Goal: Task Accomplishment & Management: Manage account settings

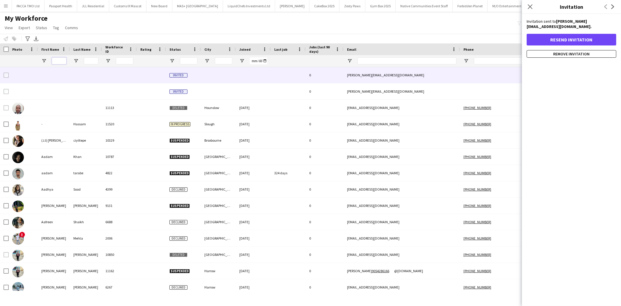
click at [54, 64] on input "First Name Filter Input" at bounding box center [59, 60] width 15 height 7
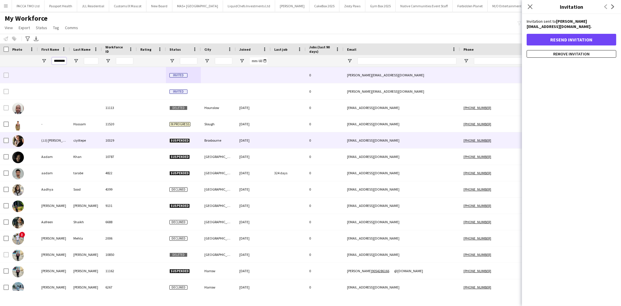
type input "*******"
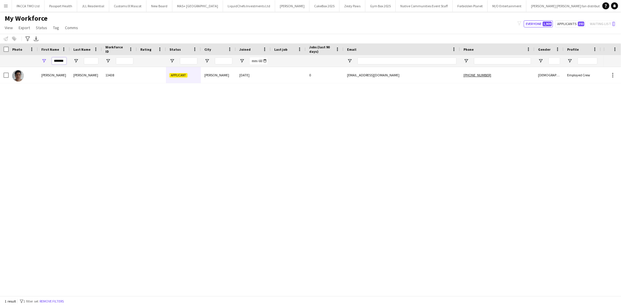
click at [59, 63] on input "*******" at bounding box center [59, 60] width 15 height 7
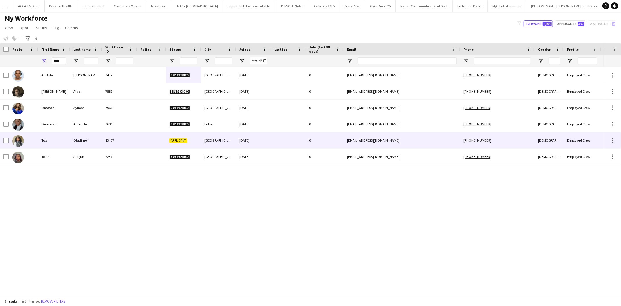
click at [65, 138] on div "Tola" at bounding box center [54, 140] width 32 height 16
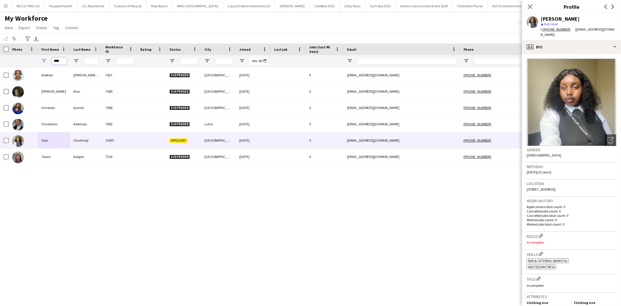
click at [56, 60] on input "****" at bounding box center [59, 60] width 15 height 7
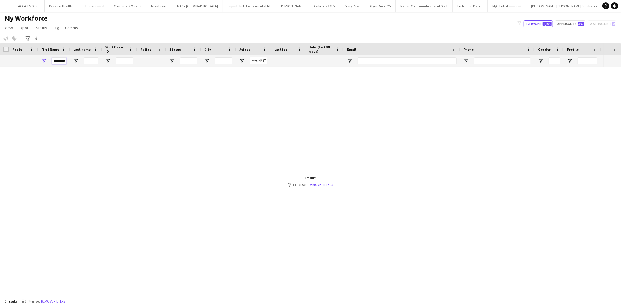
click at [57, 63] on input "********" at bounding box center [59, 60] width 15 height 7
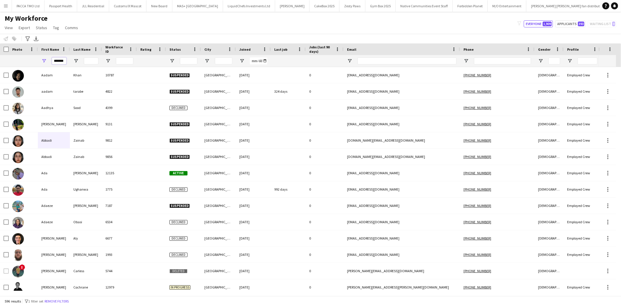
type input "********"
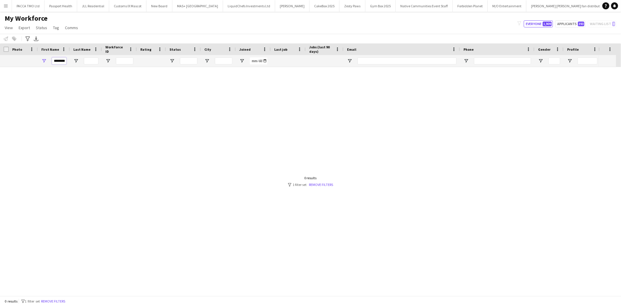
click at [57, 63] on input "********" at bounding box center [59, 60] width 15 height 7
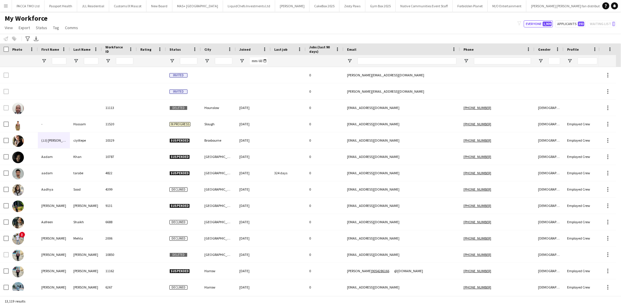
click at [90, 65] on div at bounding box center [91, 61] width 15 height 12
click at [90, 62] on input "Last Name Filter Input" at bounding box center [91, 60] width 15 height 7
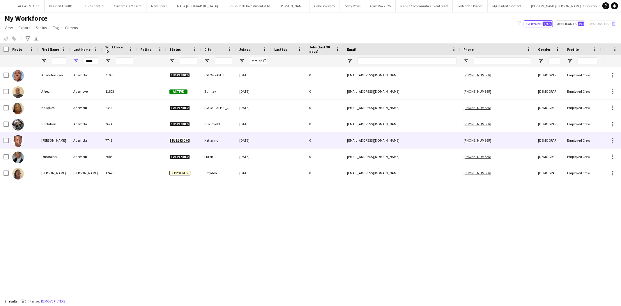
click at [121, 144] on div "7748" at bounding box center [119, 140] width 35 height 16
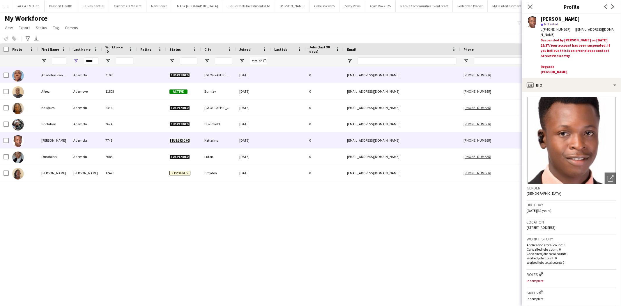
click at [93, 74] on div "Ademola" at bounding box center [86, 75] width 32 height 16
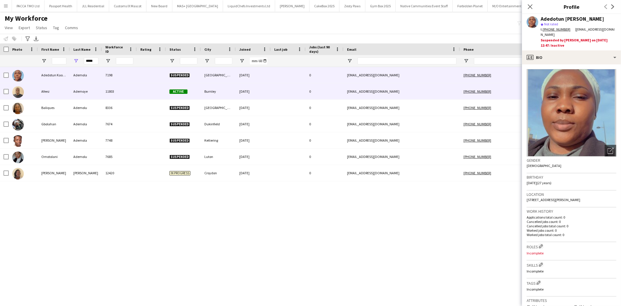
click at [121, 95] on div "11803" at bounding box center [119, 91] width 35 height 16
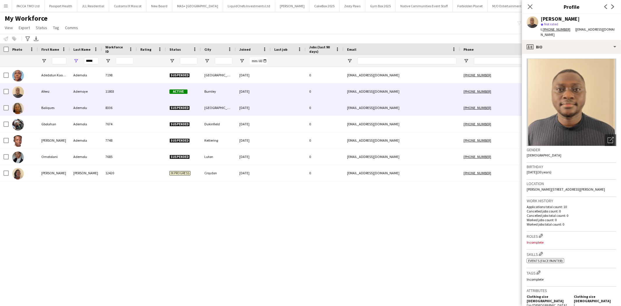
click at [122, 105] on div "8336" at bounding box center [119, 108] width 35 height 16
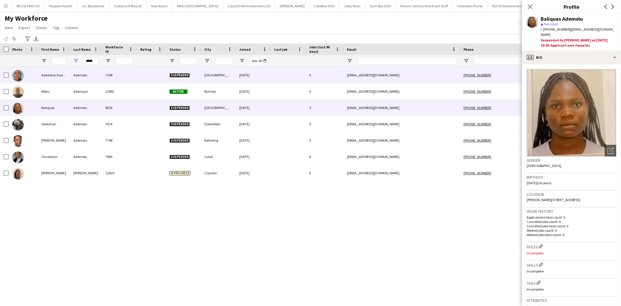
click at [117, 71] on div "7198" at bounding box center [119, 75] width 35 height 16
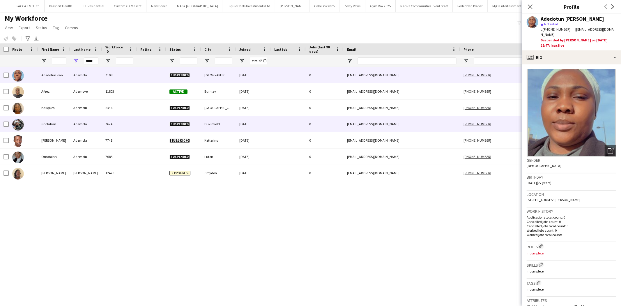
click at [114, 121] on div "7674" at bounding box center [119, 124] width 35 height 16
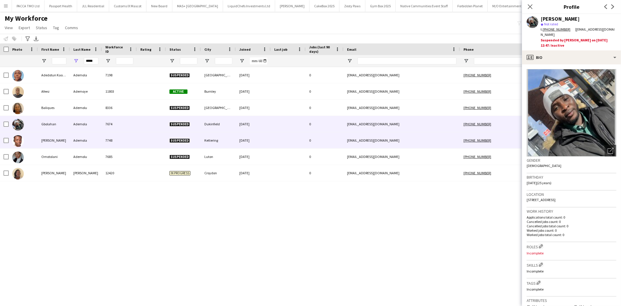
click at [121, 141] on div "7748" at bounding box center [119, 140] width 35 height 16
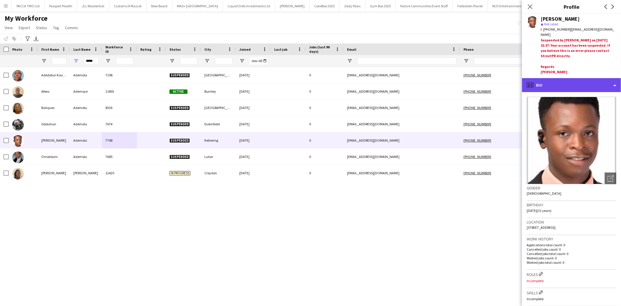
click at [592, 85] on div "profile Bio" at bounding box center [571, 85] width 99 height 14
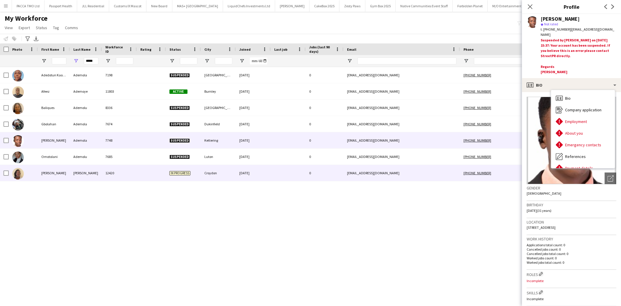
click at [112, 170] on div "12420" at bounding box center [119, 173] width 35 height 16
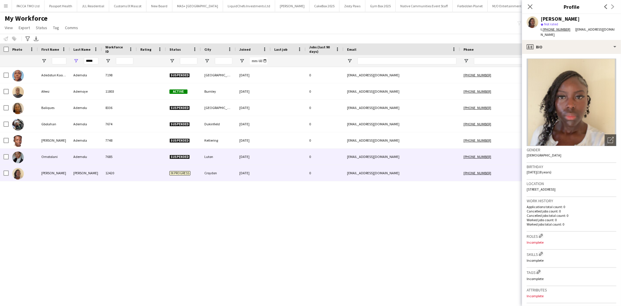
click at [118, 156] on div "7685" at bounding box center [119, 156] width 35 height 16
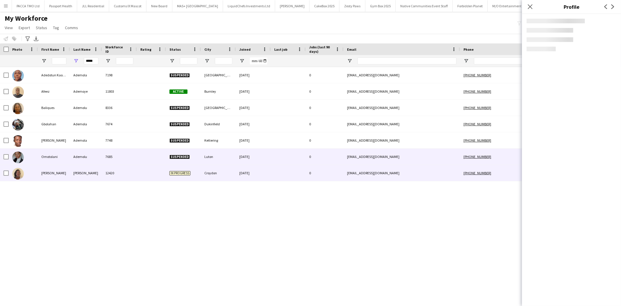
click at [118, 170] on div "12420" at bounding box center [119, 173] width 35 height 16
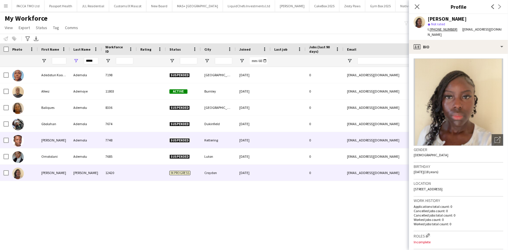
click at [72, 141] on div "Ademola" at bounding box center [86, 140] width 32 height 16
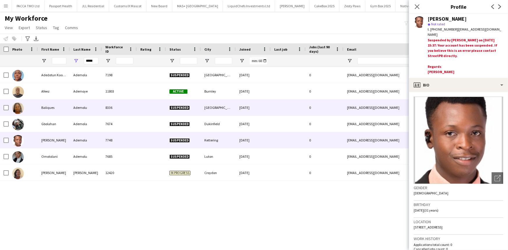
click at [135, 113] on div "8336" at bounding box center [119, 108] width 35 height 16
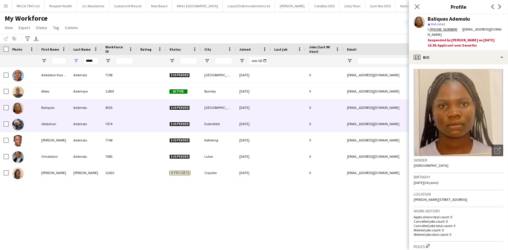
click at [131, 121] on div "7674" at bounding box center [119, 124] width 35 height 16
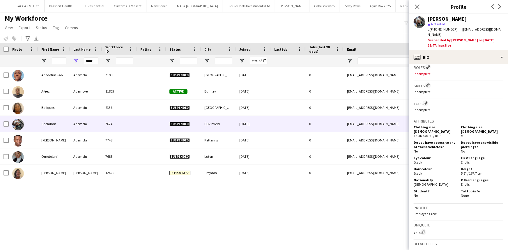
scroll to position [185, 0]
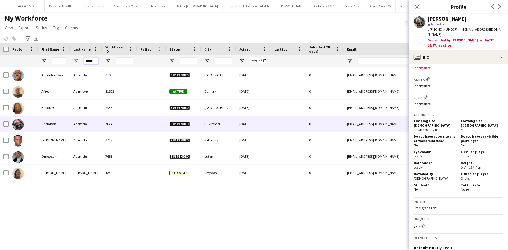
click at [90, 61] on input "*****" at bounding box center [91, 60] width 15 height 7
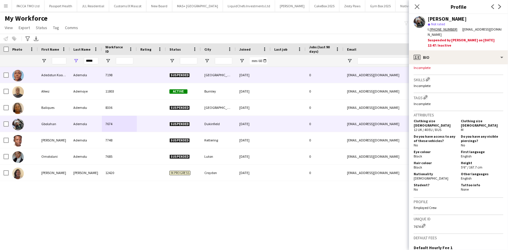
click at [93, 70] on div "Ademola" at bounding box center [86, 75] width 32 height 16
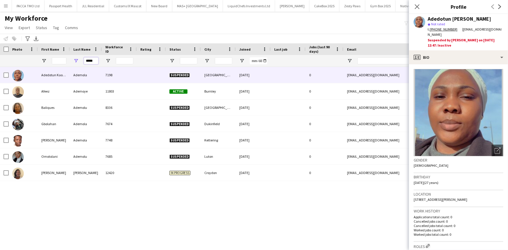
click at [91, 63] on input "*****" at bounding box center [91, 60] width 15 height 7
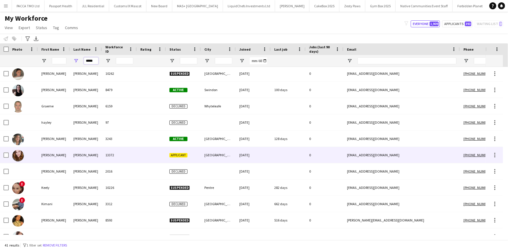
scroll to position [283, 0]
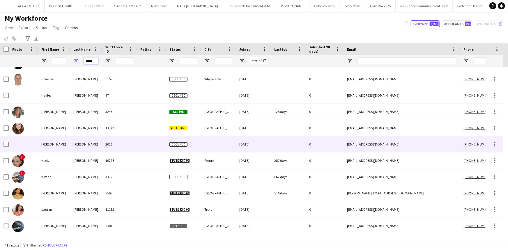
type input "*****"
click at [62, 136] on div "Julian" at bounding box center [54, 144] width 32 height 16
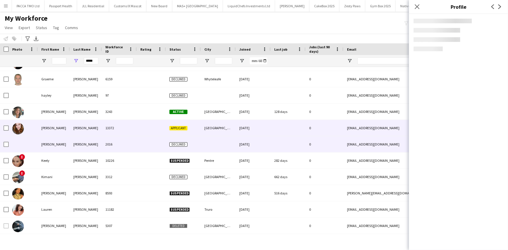
click at [65, 129] on div "Jennifer" at bounding box center [54, 128] width 32 height 16
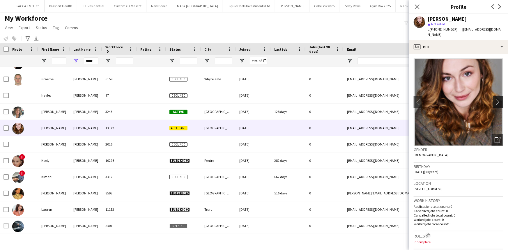
click at [494, 99] on app-icon "chevron-right" at bounding box center [498, 102] width 9 height 6
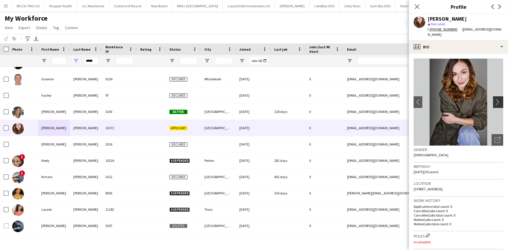
click at [494, 103] on app-icon "chevron-right" at bounding box center [498, 102] width 9 height 6
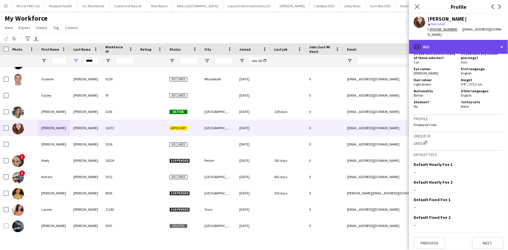
click at [466, 51] on div "profile Bio" at bounding box center [458, 47] width 99 height 14
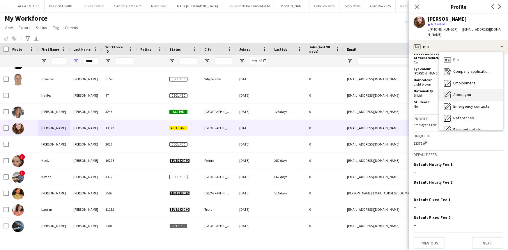
click at [470, 92] on span "About you" at bounding box center [462, 94] width 18 height 5
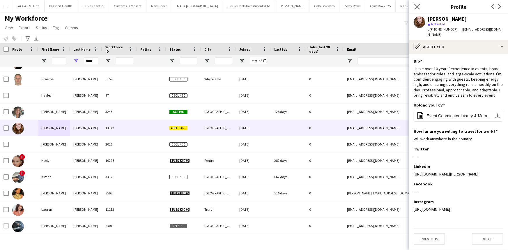
click at [418, 9] on icon "Close pop-in" at bounding box center [417, 7] width 6 height 6
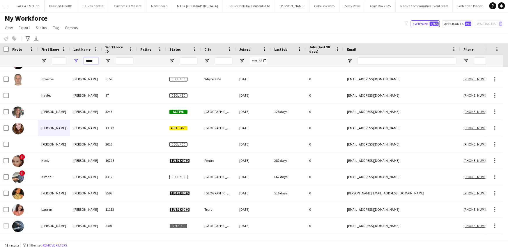
click at [93, 57] on input "*****" at bounding box center [91, 60] width 15 height 7
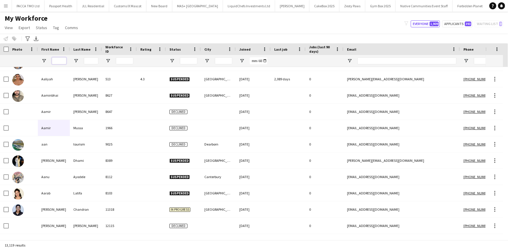
click at [59, 61] on input "First Name Filter Input" at bounding box center [59, 60] width 15 height 7
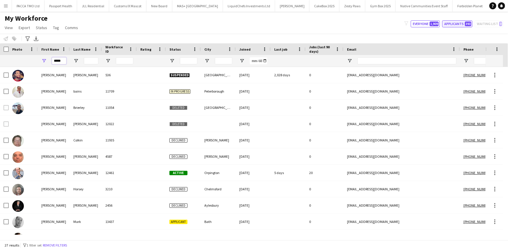
type input "*****"
click at [460, 24] on button "Applicants 393" at bounding box center [457, 23] width 30 height 7
type input "**********"
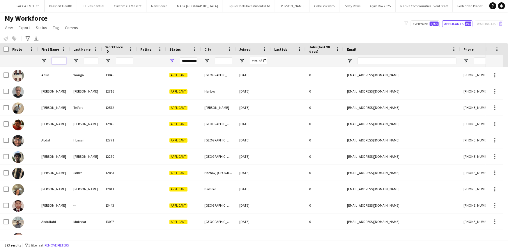
click at [62, 64] on input "First Name Filter Input" at bounding box center [59, 60] width 15 height 7
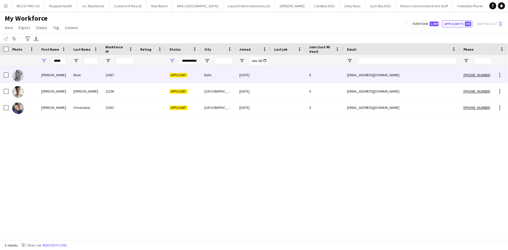
click at [79, 76] on div "Mark" at bounding box center [86, 75] width 32 height 16
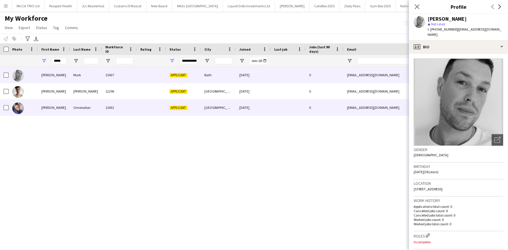
click at [79, 104] on div "Omorodion" at bounding box center [86, 108] width 32 height 16
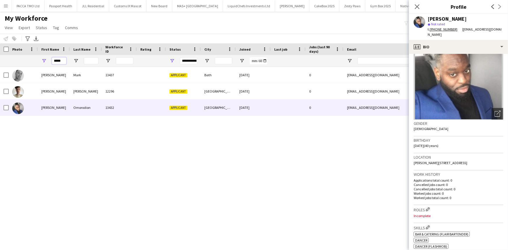
click at [63, 57] on input "*****" at bounding box center [59, 60] width 15 height 7
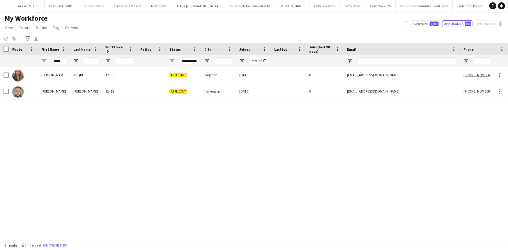
click at [64, 55] on div "*****" at bounding box center [59, 61] width 15 height 12
click at [67, 61] on div "*****" at bounding box center [54, 61] width 32 height 12
click at [63, 59] on input "*****" at bounding box center [59, 60] width 15 height 7
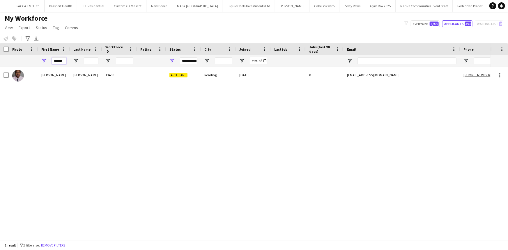
click at [55, 64] on input "******" at bounding box center [59, 60] width 15 height 7
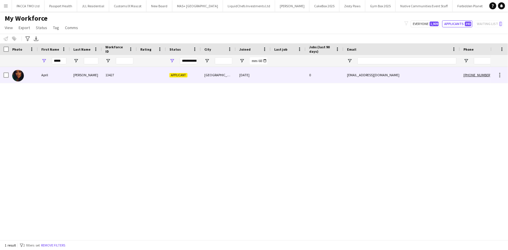
click at [82, 72] on div "Thompson" at bounding box center [86, 75] width 32 height 16
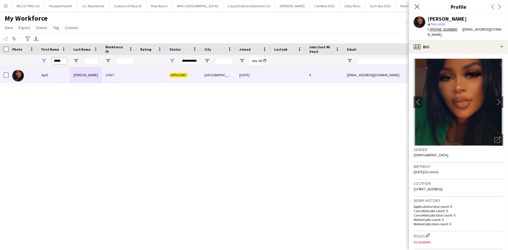
click at [56, 63] on input "*****" at bounding box center [59, 60] width 15 height 7
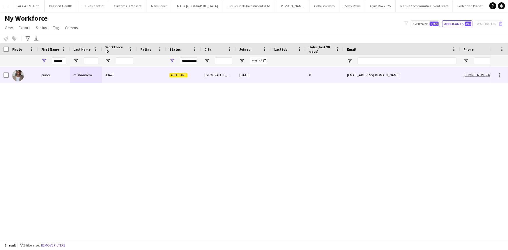
click at [69, 79] on div "prince" at bounding box center [54, 75] width 32 height 16
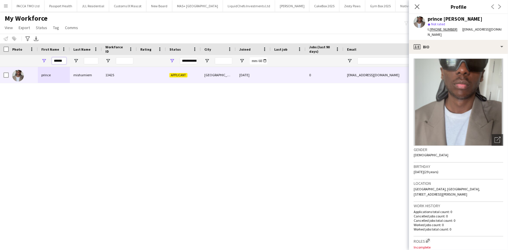
click at [62, 62] on input "******" at bounding box center [59, 60] width 15 height 7
type input "*"
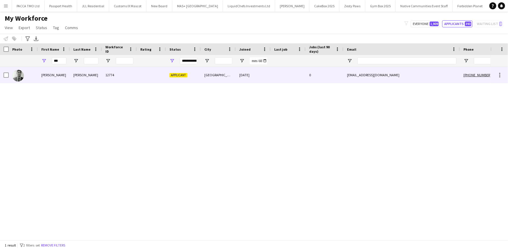
click at [65, 69] on div "Dasaratha Raj" at bounding box center [54, 75] width 32 height 16
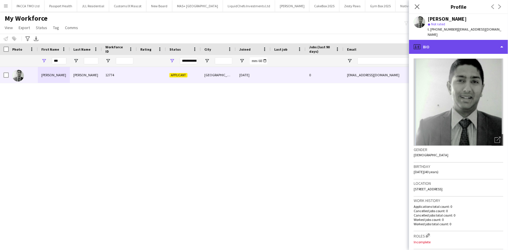
click at [434, 47] on div "profile Bio" at bounding box center [458, 47] width 99 height 14
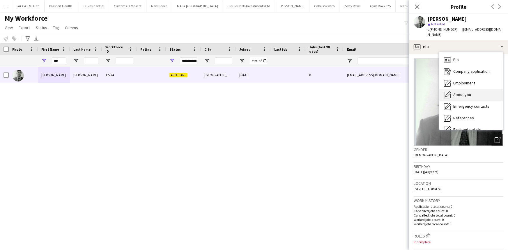
click at [457, 92] on span "About you" at bounding box center [462, 94] width 18 height 5
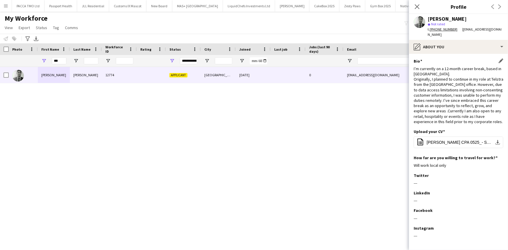
scroll to position [20, 0]
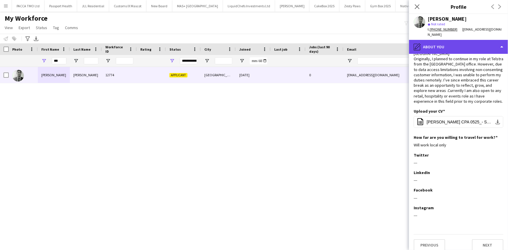
click at [441, 47] on div "pencil4 About you" at bounding box center [458, 47] width 99 height 14
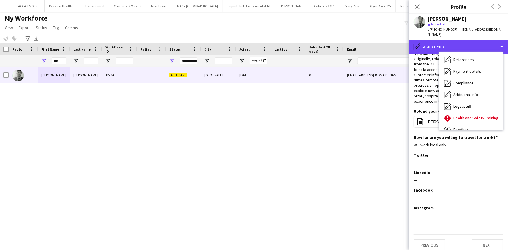
scroll to position [58, 0]
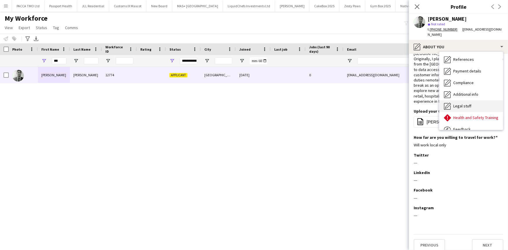
click at [456, 100] on div "Legal stuff Legal stuff" at bounding box center [471, 106] width 64 height 12
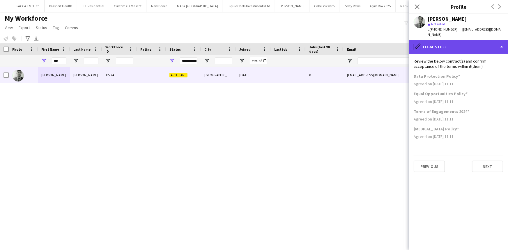
click at [445, 44] on div "pencil4 Legal stuff" at bounding box center [458, 47] width 99 height 14
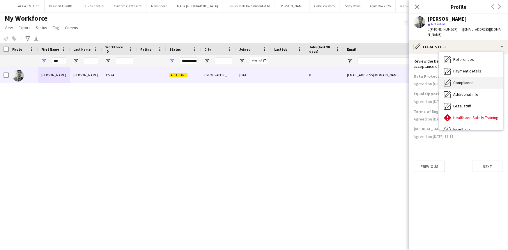
click at [470, 77] on div "Compliance Compliance" at bounding box center [471, 83] width 64 height 12
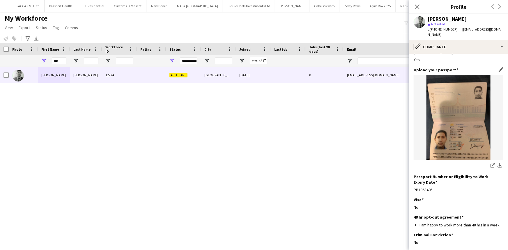
scroll to position [29, 0]
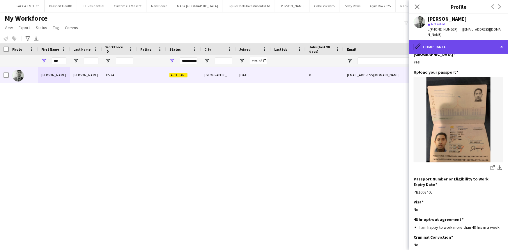
click at [427, 40] on div "pencil4 Compliance" at bounding box center [458, 47] width 99 height 14
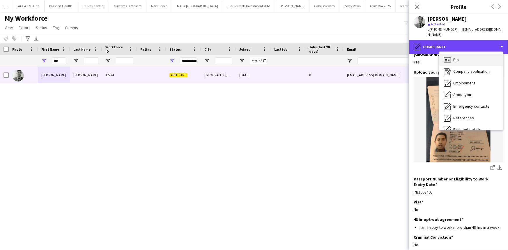
scroll to position [0, 0]
click at [467, 40] on div "pencil4 Compliance" at bounding box center [458, 47] width 99 height 14
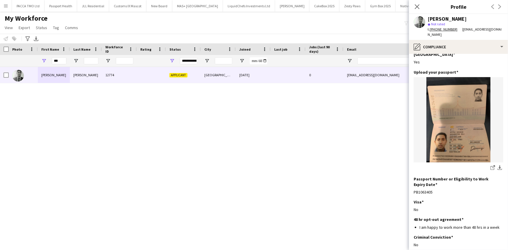
click at [464, 31] on span "| rajgiggs11@gmail.com" at bounding box center [464, 32] width 74 height 10
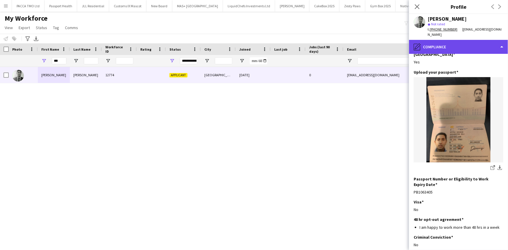
click at [466, 40] on div "pencil4 Compliance" at bounding box center [458, 47] width 99 height 14
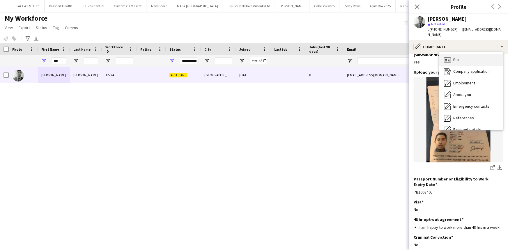
click at [475, 54] on div "Bio Bio" at bounding box center [471, 60] width 64 height 12
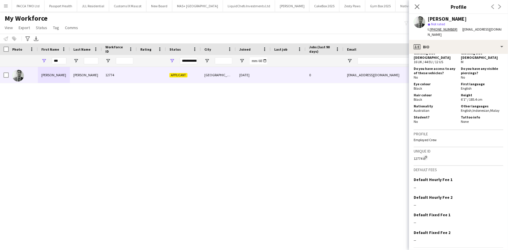
scroll to position [249, 0]
click at [414, 6] on app-icon "Close pop-in" at bounding box center [417, 7] width 8 height 8
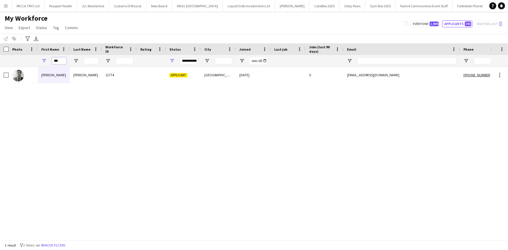
click at [54, 58] on input "***" at bounding box center [59, 60] width 15 height 7
click at [62, 61] on input "***" at bounding box center [59, 60] width 15 height 7
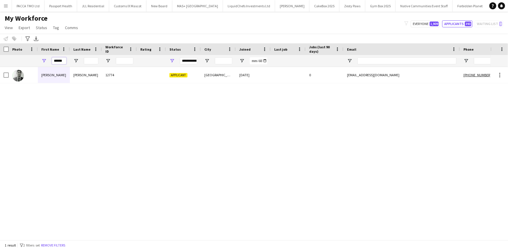
scroll to position [0, 0]
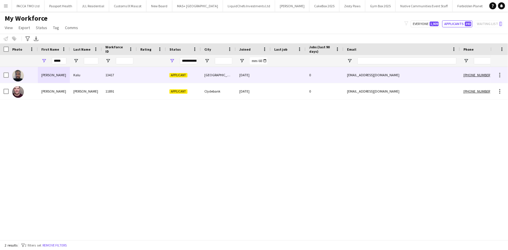
click at [68, 80] on div "David" at bounding box center [54, 75] width 32 height 16
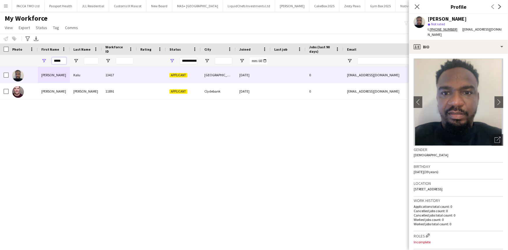
click at [53, 61] on input "*****" at bounding box center [59, 60] width 15 height 7
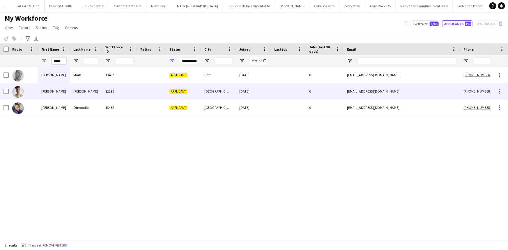
type input "*****"
click at [64, 90] on div "Simon" at bounding box center [54, 91] width 32 height 16
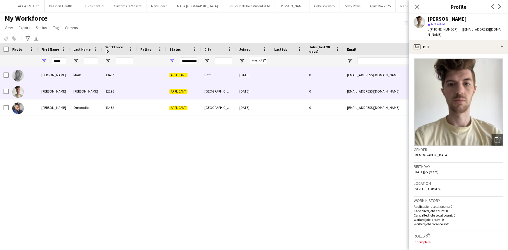
click at [74, 70] on div "Mark" at bounding box center [86, 75] width 32 height 16
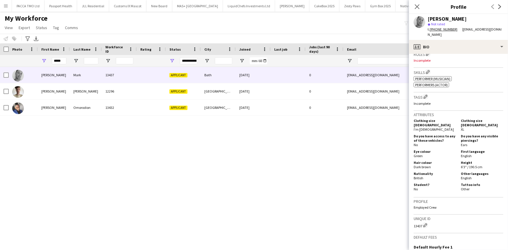
scroll to position [181, 0]
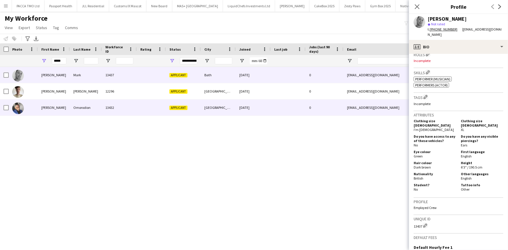
click at [343, 111] on div "0" at bounding box center [325, 108] width 38 height 16
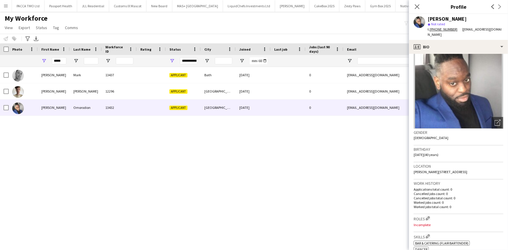
scroll to position [0, 0]
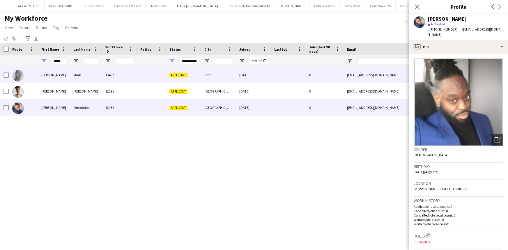
click at [255, 71] on div "26-09-2025" at bounding box center [253, 75] width 35 height 16
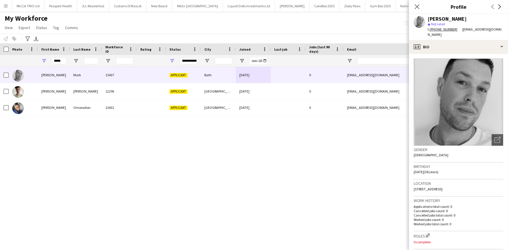
click at [52, 64] on div "*****" at bounding box center [59, 61] width 15 height 12
click at [56, 62] on input "*****" at bounding box center [59, 60] width 15 height 7
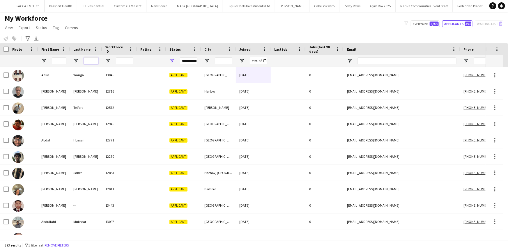
click at [96, 58] on input "Last Name Filter Input" at bounding box center [91, 60] width 15 height 7
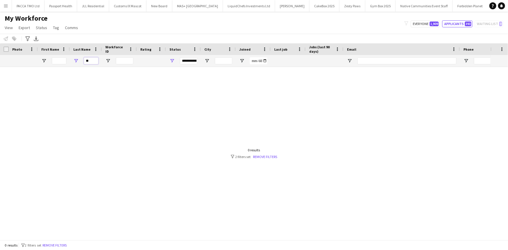
type input "*"
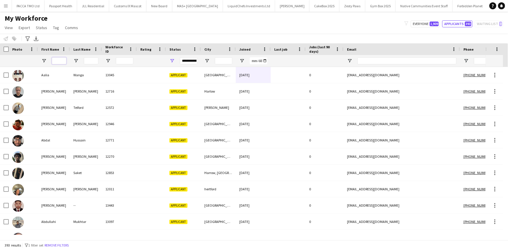
click at [60, 64] on input "First Name Filter Input" at bounding box center [59, 60] width 15 height 7
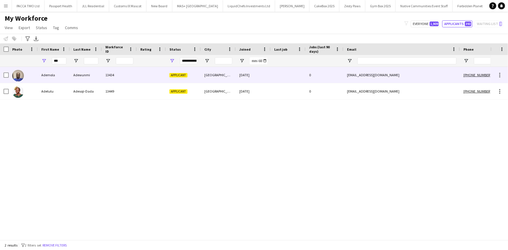
click at [61, 76] on div "Ademola" at bounding box center [54, 75] width 32 height 16
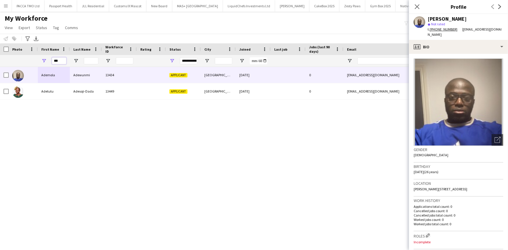
click at [59, 63] on input "***" at bounding box center [59, 60] width 15 height 7
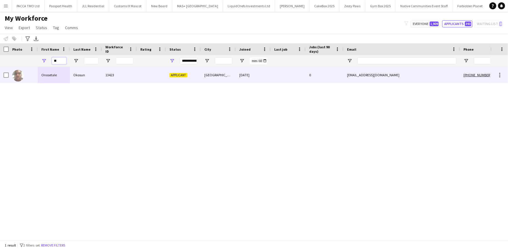
type input "*"
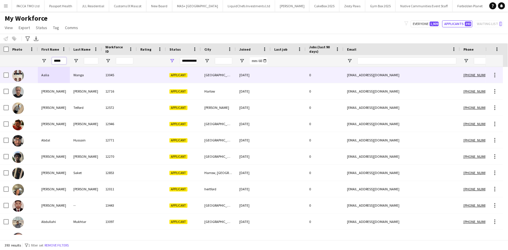
type input "******"
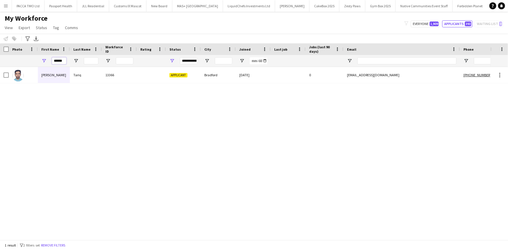
click at [62, 61] on input "******" at bounding box center [59, 60] width 15 height 7
type input "********"
click at [59, 63] on input "********" at bounding box center [59, 60] width 15 height 7
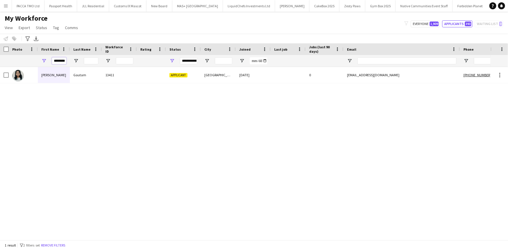
click at [59, 63] on input "********" at bounding box center [59, 60] width 15 height 7
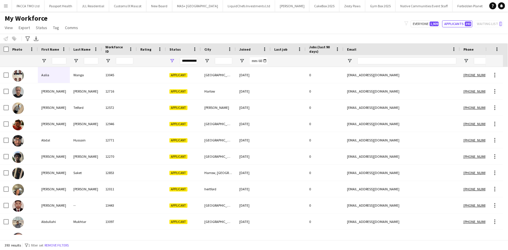
click at [176, 59] on div "**********" at bounding box center [183, 61] width 35 height 12
click at [174, 59] on span "Open Filter Menu" at bounding box center [171, 60] width 5 height 5
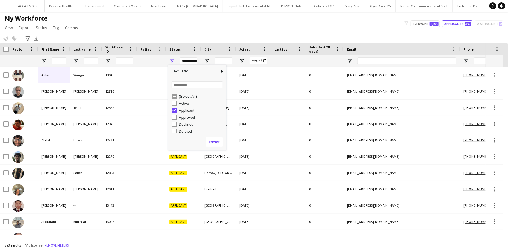
click at [187, 96] on div "(Select All)" at bounding box center [202, 96] width 46 height 4
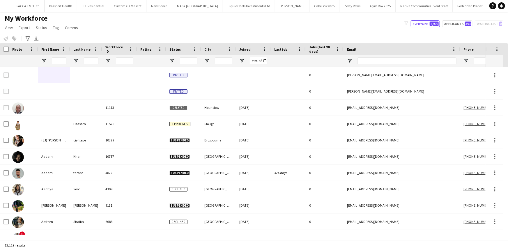
click at [184, 26] on div "My Workforce View Views Default view New view Update view Delete view Edit name…" at bounding box center [254, 24] width 508 height 20
click at [58, 62] on input "First Name Filter Input" at bounding box center [59, 60] width 15 height 7
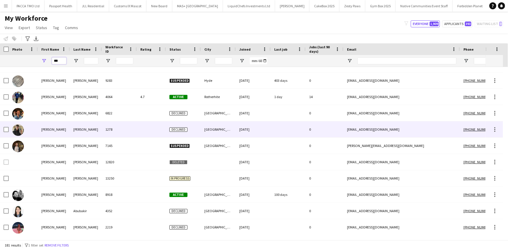
scroll to position [158, 0]
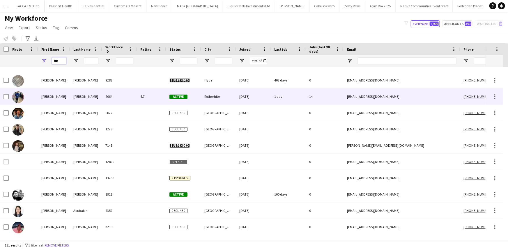
type input "***"
click at [76, 93] on div "Castagno" at bounding box center [86, 96] width 32 height 16
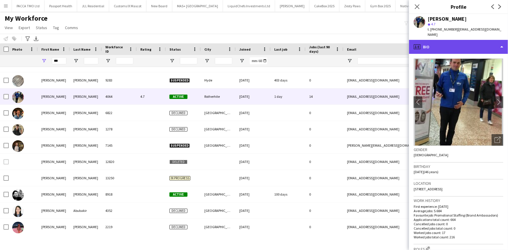
click at [438, 47] on div "profile Bio" at bounding box center [458, 47] width 99 height 14
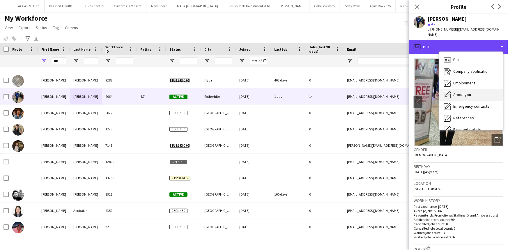
scroll to position [78, 0]
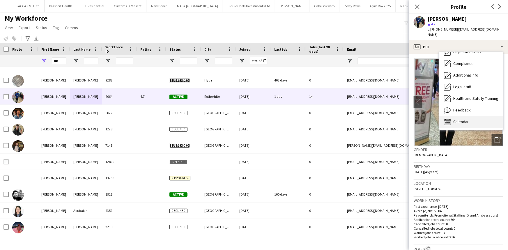
click at [463, 119] on span "Calendar" at bounding box center [460, 121] width 15 height 5
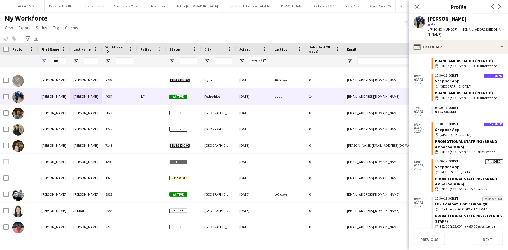
scroll to position [72, 0]
click at [417, 7] on icon at bounding box center [417, 7] width 6 height 6
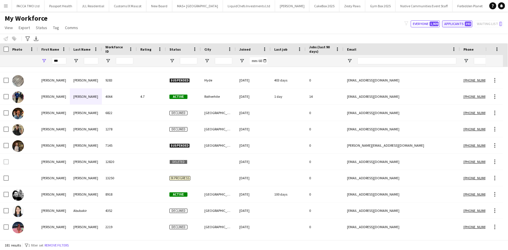
click at [447, 24] on button "Applicants 393" at bounding box center [457, 23] width 30 height 7
type input "**********"
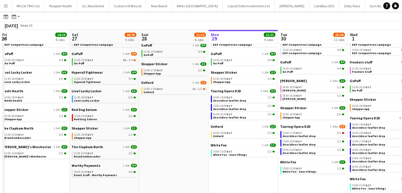
scroll to position [0, 196]
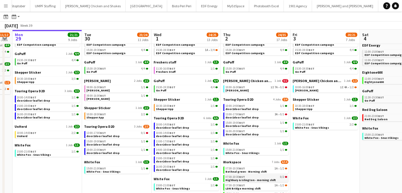
click at [262, 179] on span "Highbury & Islington - morning shift" at bounding box center [251, 180] width 50 height 4
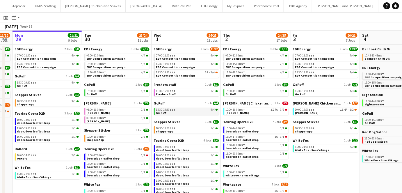
scroll to position [16, 0]
click at [168, 109] on span "15:30-19:30 BST" at bounding box center [165, 109] width 19 height 3
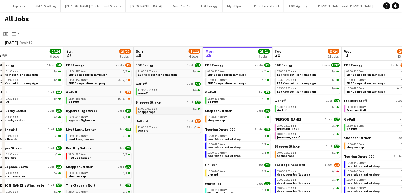
scroll to position [25, 0]
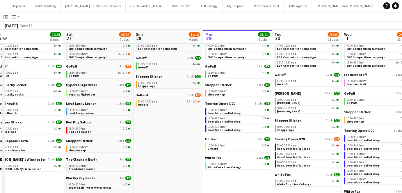
click at [123, 64] on app-calendar-viewport "Wed 24 20/20 7 Jobs Thu 25 37/37 12 Jobs Fri 26 24/24 8 Jobs Sat 27 26/29 9 Job…" at bounding box center [201, 125] width 402 height 245
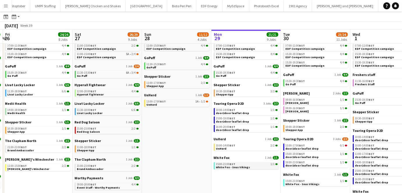
click at [231, 162] on span "BST" at bounding box center [233, 164] width 6 height 4
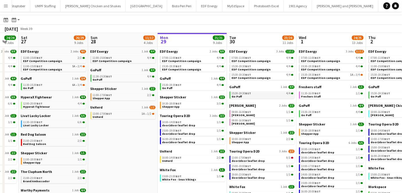
scroll to position [0, 190]
click at [175, 105] on span "Shepper App" at bounding box center [171, 107] width 17 height 4
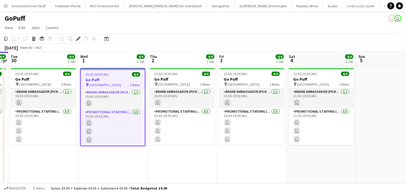
scroll to position [0, 407]
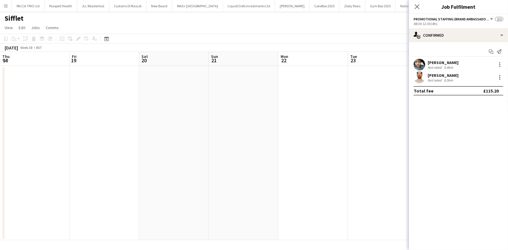
scroll to position [0, 200]
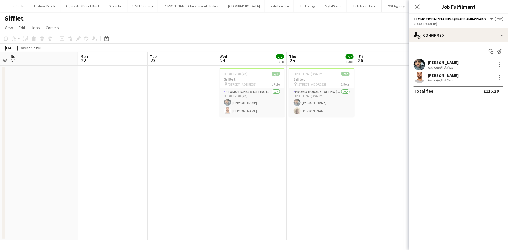
click at [2, 4] on button "Menu" at bounding box center [6, 6] width 12 height 12
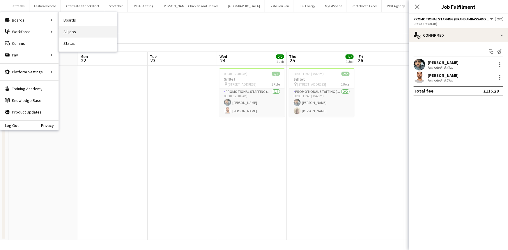
click at [65, 32] on link "All jobs" at bounding box center [88, 32] width 58 height 12
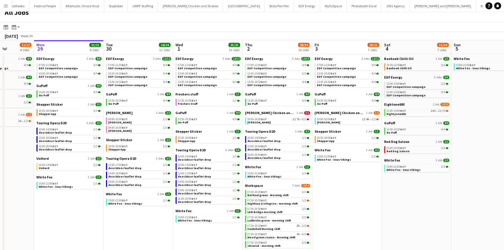
scroll to position [16, 0]
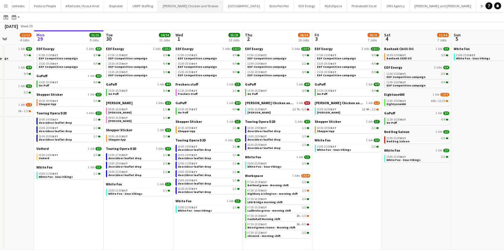
click at [158, 4] on button "Miss Millies Chicken and Shakes Close" at bounding box center [190, 5] width 65 height 11
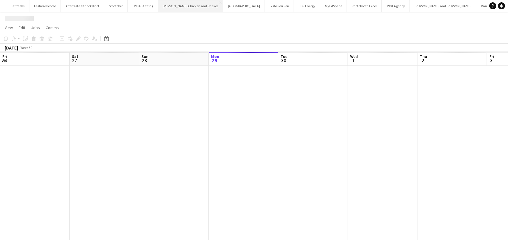
scroll to position [0, 139]
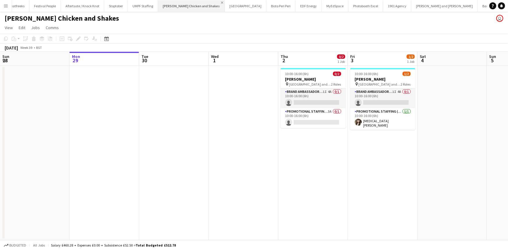
click at [221, 3] on app-icon "Close" at bounding box center [222, 2] width 2 height 2
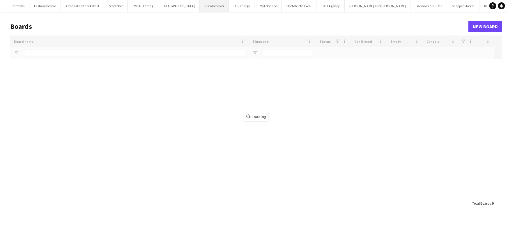
click at [200, 3] on button "Bisto Peri Peri Close" at bounding box center [214, 5] width 29 height 11
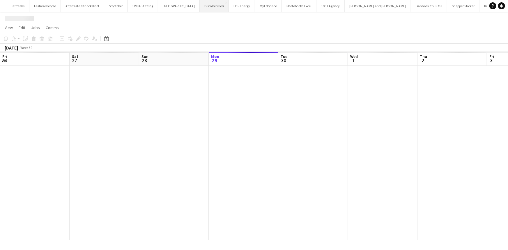
scroll to position [0, 139]
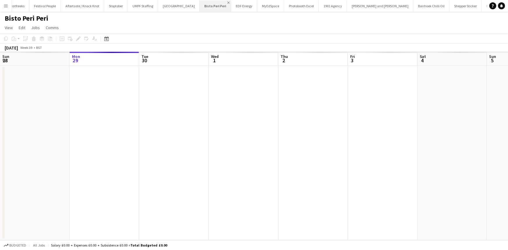
click at [227, 3] on app-icon "Close" at bounding box center [228, 2] width 2 height 2
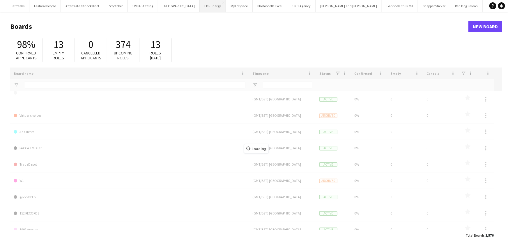
type input "****"
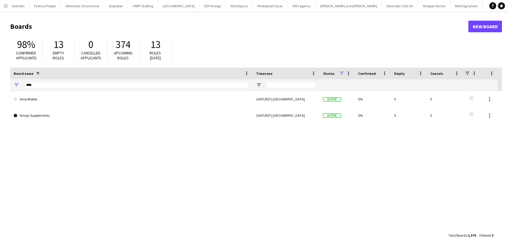
click at [352, 38] on div "98% Confirmed applicants 13 Empty roles 0 Cancelled applicants 374 Upcoming rol…" at bounding box center [256, 51] width 492 height 32
click at [87, 82] on input "****" at bounding box center [136, 84] width 225 height 7
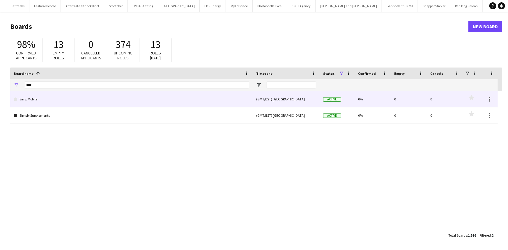
click at [81, 95] on link "Simp Mobile" at bounding box center [131, 99] width 235 height 16
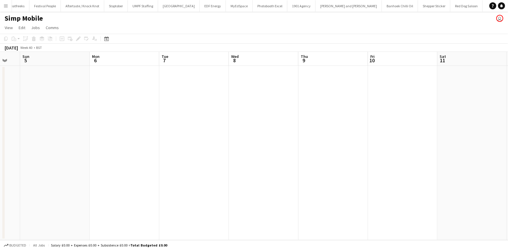
scroll to position [0, 189]
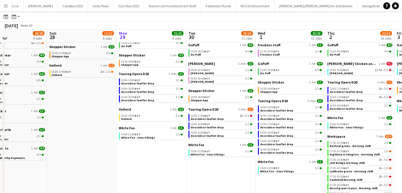
scroll to position [56, 0]
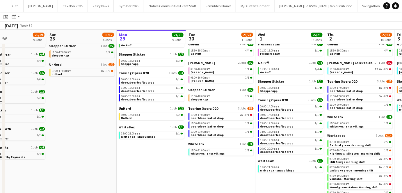
click at [107, 119] on app-date-cell "EDF Energy 1 Job 4/4 11:00-15:00 BST 4/4 EDF Competition campaign GoPuff 1 Job …" at bounding box center [82, 107] width 70 height 206
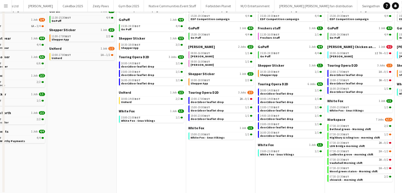
scroll to position [0, 0]
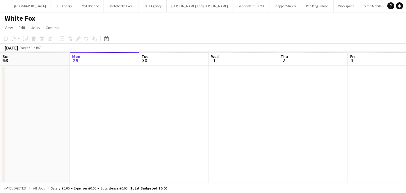
scroll to position [0, 200]
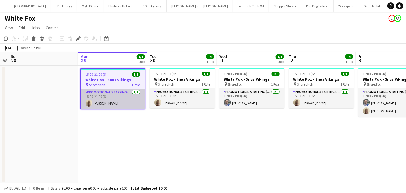
click at [132, 104] on app-card-role "Promotional Staffing (Brand Ambassadors) 1/1 15:00-21:00 (6h) Oluwatobi Fagbenle" at bounding box center [113, 99] width 64 height 20
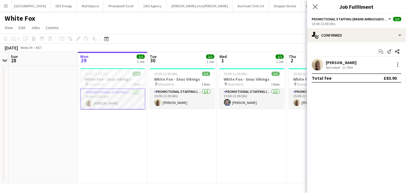
click at [109, 104] on app-card-role "Promotional Staffing (Brand Ambassadors) 1/1 15:00-21:00 (6h) Oluwatobi Fagbenle" at bounding box center [112, 98] width 65 height 21
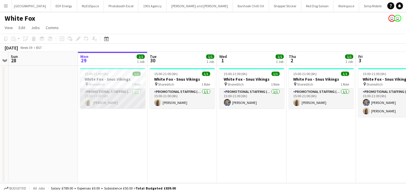
click at [113, 100] on app-card-role "Promotional Staffing (Brand Ambassadors) 1/1 15:00-21:00 (6h) Oluwatobi Fagbenle" at bounding box center [112, 98] width 65 height 20
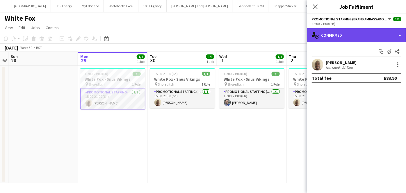
click at [347, 35] on div "single-neutral-actions-check-2 Confirmed" at bounding box center [356, 35] width 99 height 14
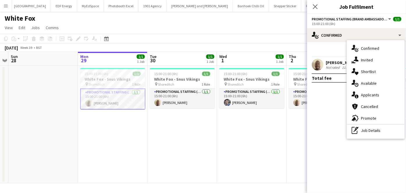
click at [336, 61] on div "Oluwatobi Fagbenle" at bounding box center [341, 62] width 31 height 5
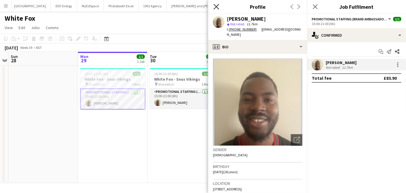
click at [218, 8] on icon "Close pop-in" at bounding box center [217, 7] width 6 height 6
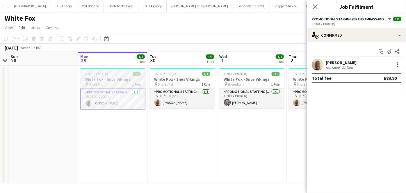
click at [118, 75] on div "15:00-21:00 (6h) 1/1" at bounding box center [112, 74] width 65 height 4
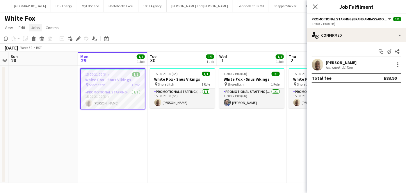
click at [39, 27] on span "Jobs" at bounding box center [35, 27] width 9 height 5
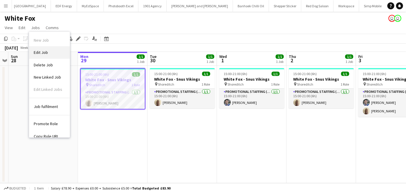
click at [52, 51] on link "Edit Job" at bounding box center [49, 52] width 41 height 12
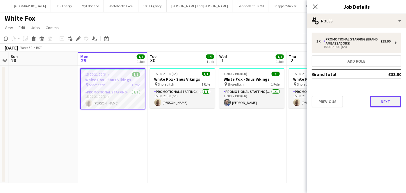
click at [392, 99] on button "Next" at bounding box center [385, 102] width 31 height 12
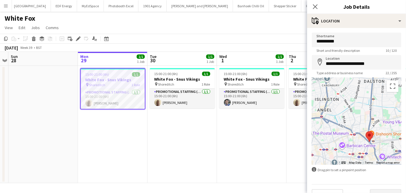
scroll to position [12, 0]
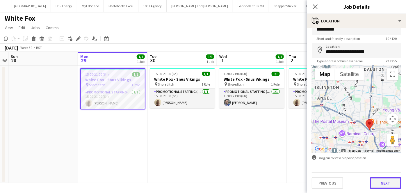
click at [386, 181] on button "Next" at bounding box center [385, 183] width 31 height 12
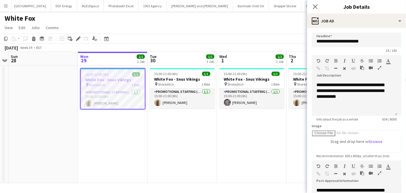
scroll to position [121, 0]
click at [314, 5] on icon at bounding box center [316, 7] width 6 height 6
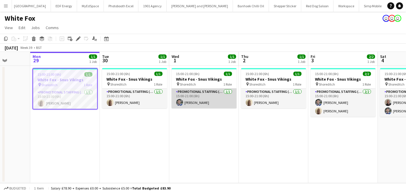
scroll to position [0, 178]
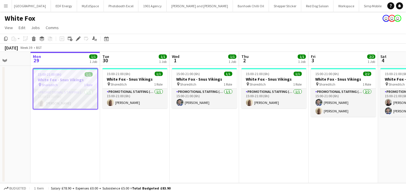
click at [70, 105] on app-card-role "Promotional Staffing (Brand Ambassadors) [DATE] 15:00-21:00 (6h) [PERSON_NAME]" at bounding box center [65, 99] width 64 height 20
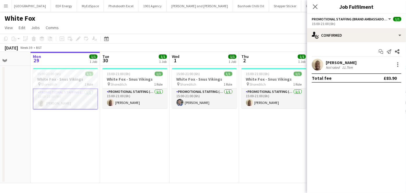
click at [335, 65] on div "Not rated" at bounding box center [333, 67] width 15 height 4
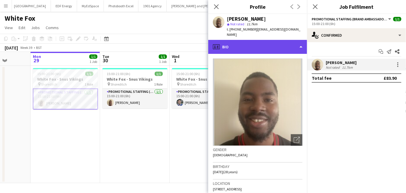
click at [272, 42] on div "profile Bio" at bounding box center [257, 47] width 99 height 14
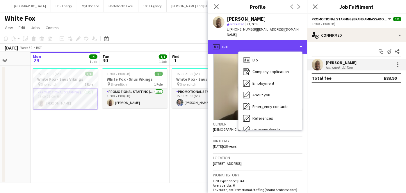
scroll to position [26, 0]
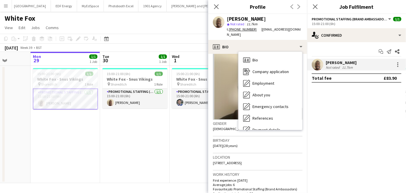
click at [247, 172] on h3 "Work history" at bounding box center [258, 174] width 90 height 5
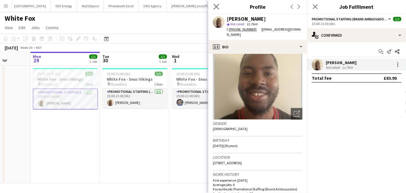
click at [219, 5] on app-icon "Close pop-in" at bounding box center [216, 7] width 8 height 8
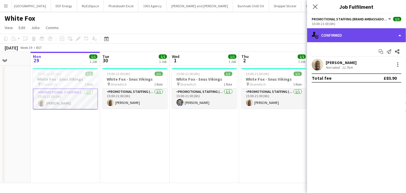
click at [336, 37] on div "single-neutral-actions-check-2 Confirmed" at bounding box center [356, 35] width 99 height 14
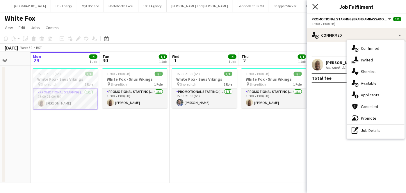
click at [315, 6] on icon "Close pop-in" at bounding box center [316, 7] width 6 height 6
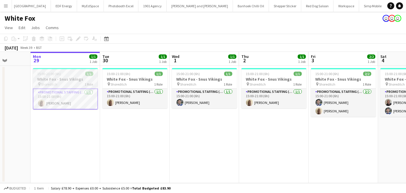
click at [68, 79] on h3 "White Fox - Snus Vikings" at bounding box center [65, 79] width 65 height 5
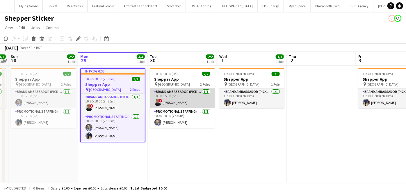
scroll to position [0, 827]
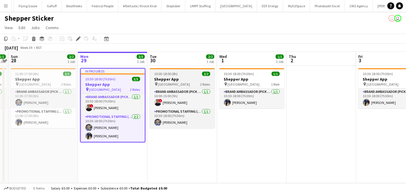
click at [195, 84] on div "pin Central London 2 Roles" at bounding box center [182, 84] width 65 height 5
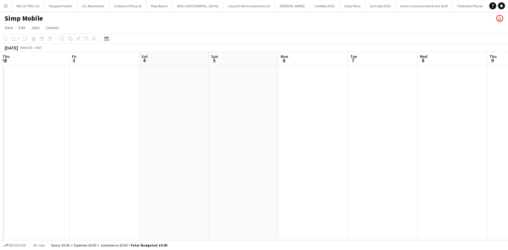
scroll to position [0, 189]
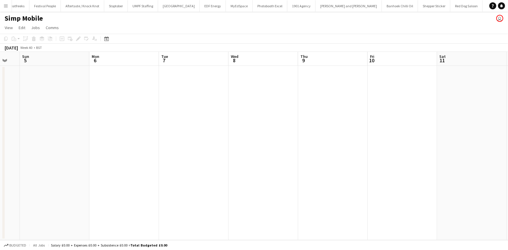
click at [8, 8] on button "Menu" at bounding box center [6, 6] width 12 height 12
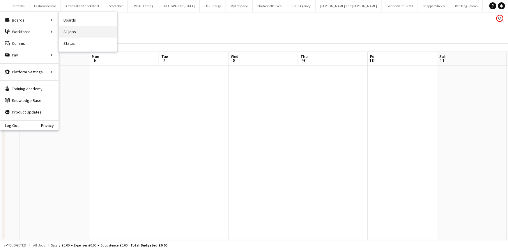
click at [68, 28] on link "All jobs" at bounding box center [88, 32] width 58 height 12
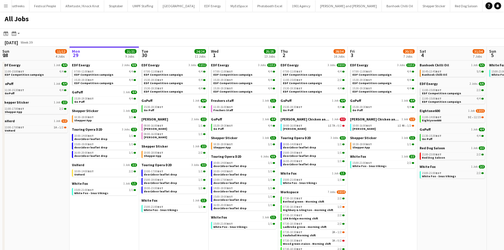
scroll to position [16, 0]
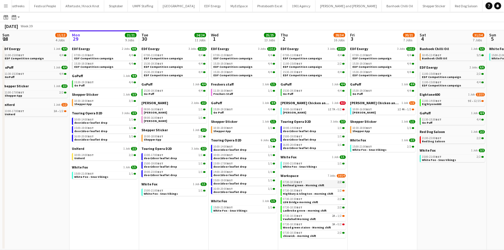
click at [297, 182] on span "07:30-10:30 BST" at bounding box center [292, 182] width 19 height 3
click at [3, 6] on app-icon "Menu" at bounding box center [5, 5] width 5 height 5
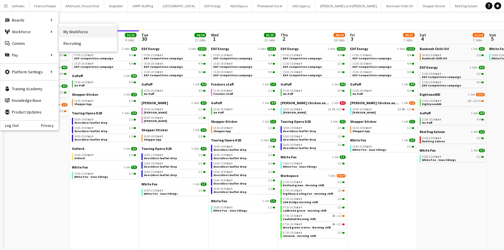
click at [60, 29] on link "My Workforce" at bounding box center [88, 32] width 58 height 12
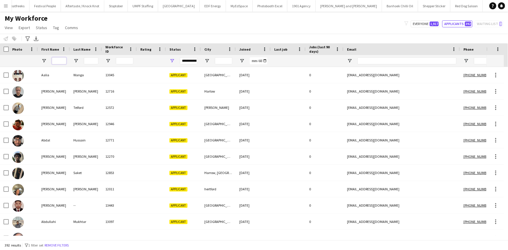
click at [56, 58] on input "First Name Filter Input" at bounding box center [59, 60] width 15 height 7
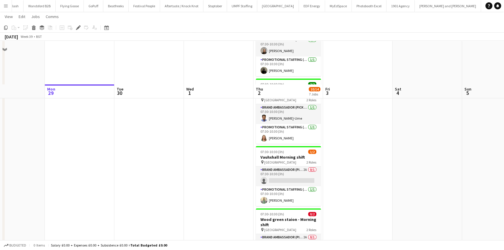
scroll to position [238, 0]
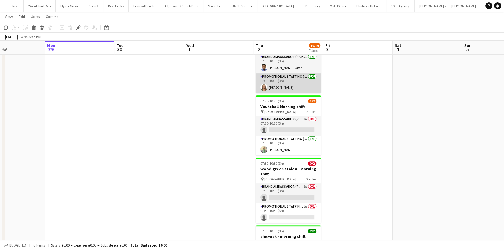
click at [271, 73] on app-card-role "Promotional Staffing (Brand Ambassadors) [DATE] 07:30-10:30 (3h) [PERSON_NAME]" at bounding box center [288, 83] width 65 height 20
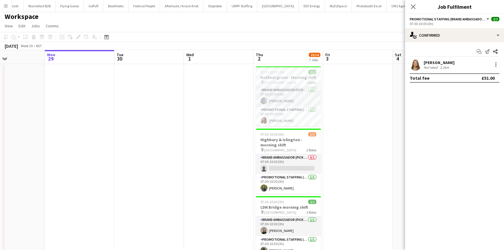
scroll to position [0, 0]
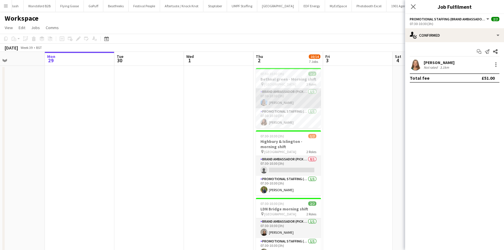
click at [278, 93] on app-card-role "Brand Ambassador (Pick up) [DATE] 07:30-10:30 (3h) [PERSON_NAME]" at bounding box center [288, 98] width 65 height 20
click at [438, 63] on div "[PERSON_NAME]" at bounding box center [439, 62] width 31 height 5
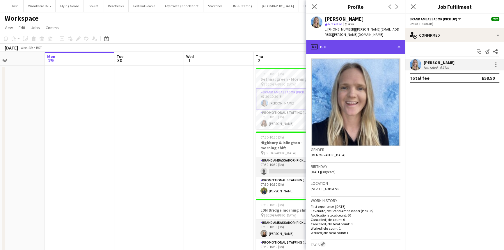
click at [340, 41] on div "profile Bio" at bounding box center [355, 47] width 99 height 14
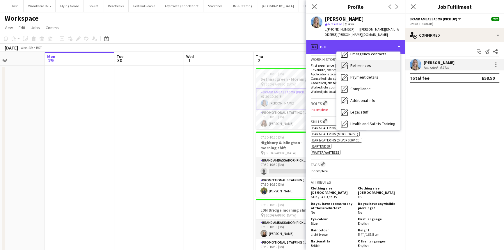
scroll to position [78, 0]
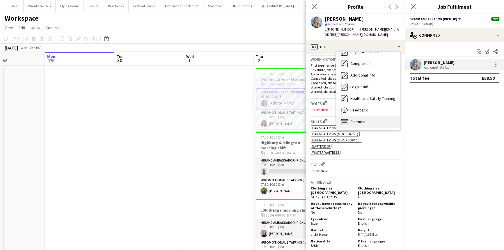
click at [363, 119] on span "Calendar" at bounding box center [357, 121] width 15 height 5
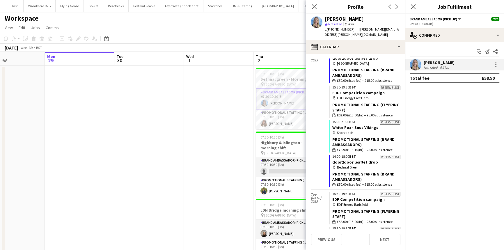
scroll to position [1587, 0]
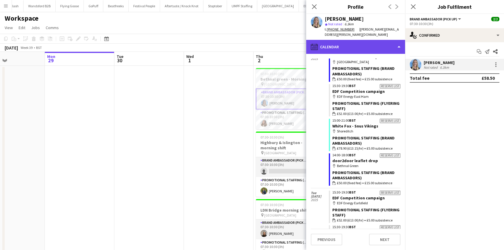
click at [342, 46] on div "calendar-full Calendar" at bounding box center [355, 47] width 99 height 14
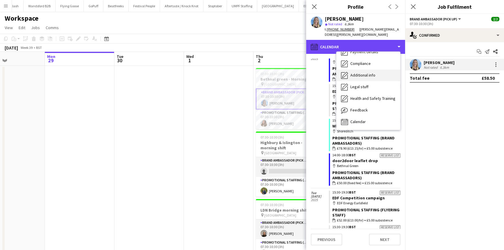
scroll to position [0, 0]
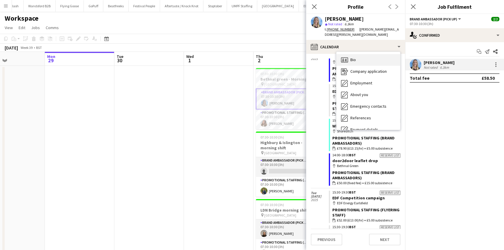
click at [358, 54] on div "Bio Bio" at bounding box center [368, 60] width 64 height 12
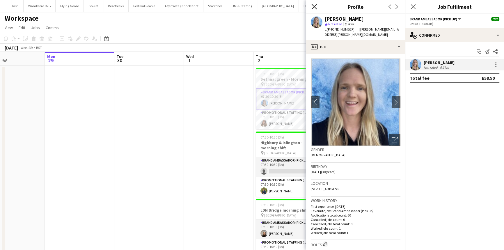
click at [313, 7] on icon "Close pop-in" at bounding box center [314, 7] width 6 height 6
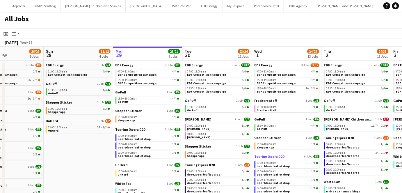
click at [316, 157] on span "6/6" at bounding box center [317, 156] width 6 height 3
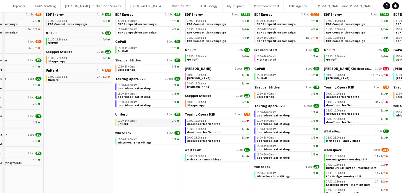
scroll to position [54, 0]
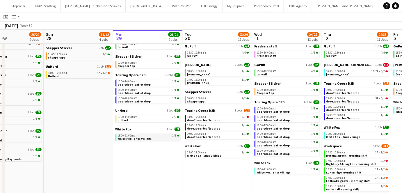
click at [155, 138] on link "15:00-21:00 BST 1/1 White Fox - Snus Vikings" at bounding box center [149, 137] width 62 height 7
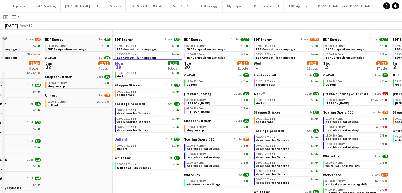
scroll to position [1, 0]
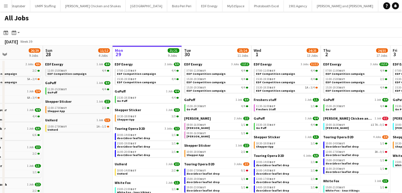
click at [130, 95] on app-calendar-brief-board "GoPuff 1 Job 4/4 15:30-19:30 BST 4/4 Go Puff" at bounding box center [147, 96] width 65 height 14
click at [131, 99] on span "15:30-19:30 BST" at bounding box center [126, 97] width 19 height 3
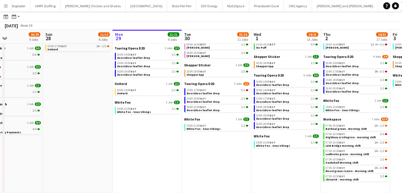
scroll to position [81, 0]
click at [252, 161] on app-date-cell "EDF Energy 3 Jobs 11/12 07:00-11:00 BST 4/4 EDF Competition campaign 15:30-19:3…" at bounding box center [287, 86] width 70 height 214
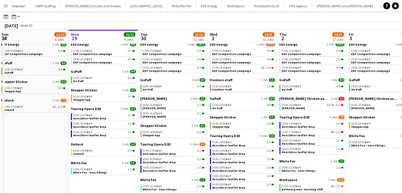
scroll to position [0, 209]
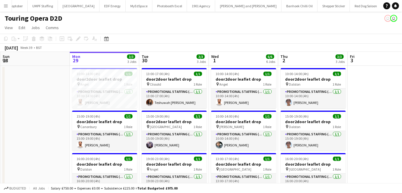
scroll to position [0, 985]
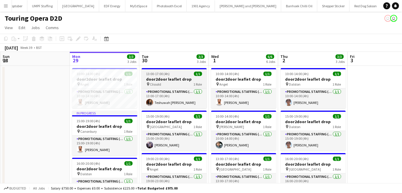
click at [160, 76] on app-job-card "13:00-17:00 (4h) 1/1 door2door leaflet drop pin Clissold 1 Role Promotional Sta…" at bounding box center [174, 88] width 65 height 40
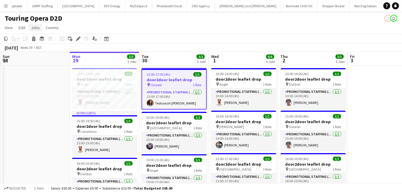
click at [40, 25] on link "Jobs" at bounding box center [35, 28] width 13 height 8
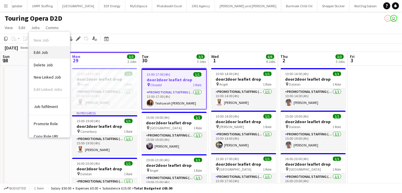
click at [40, 53] on span "Edit Job" at bounding box center [41, 52] width 14 height 5
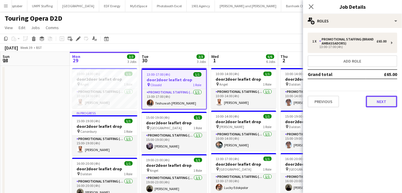
click at [374, 102] on button "Next" at bounding box center [381, 102] width 31 height 12
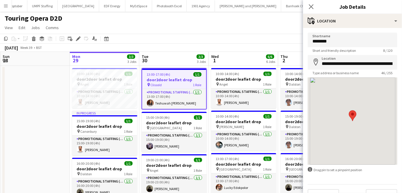
scroll to position [12, 0]
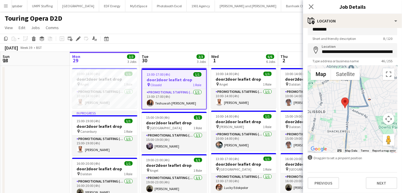
drag, startPoint x: 359, startPoint y: 126, endPoint x: 350, endPoint y: 125, distance: 8.8
click at [350, 125] on div at bounding box center [353, 108] width 90 height 87
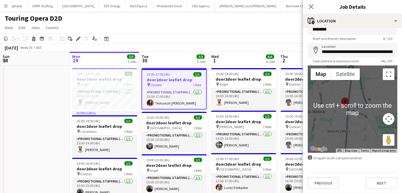
scroll to position [0, 0]
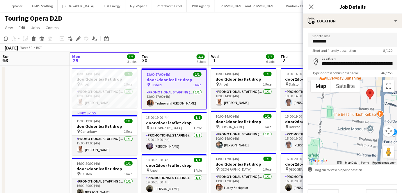
drag, startPoint x: 345, startPoint y: 118, endPoint x: 354, endPoint y: 148, distance: 30.9
click at [354, 148] on div at bounding box center [353, 120] width 90 height 87
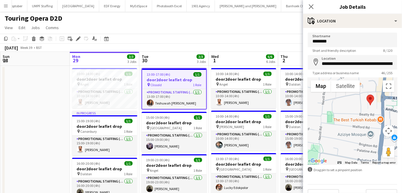
drag, startPoint x: 356, startPoint y: 121, endPoint x: 357, endPoint y: 143, distance: 21.8
click at [357, 143] on div at bounding box center [353, 120] width 90 height 87
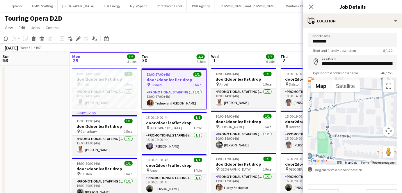
drag, startPoint x: 326, startPoint y: 133, endPoint x: 363, endPoint y: 127, distance: 37.5
click at [363, 127] on div at bounding box center [353, 120] width 90 height 87
click at [308, 8] on app-icon "Close pop-in" at bounding box center [311, 7] width 8 height 8
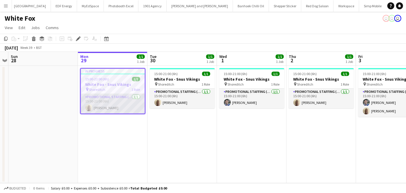
scroll to position [0, 197]
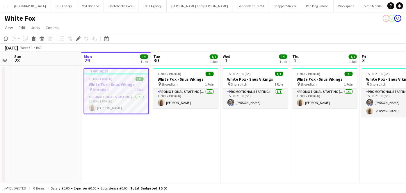
click at [100, 86] on h3 "White Fox - Snus Vikings" at bounding box center [116, 84] width 64 height 5
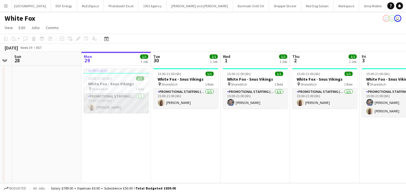
scroll to position [0, 196]
drag, startPoint x: 100, startPoint y: 86, endPoint x: 87, endPoint y: 98, distance: 17.5
click at [87, 98] on app-card-role "Promotional Staffing (Brand Ambassadors) 1/1 15:00-21:00 (6h) Oluwatobi Fagbenle" at bounding box center [116, 103] width 65 height 20
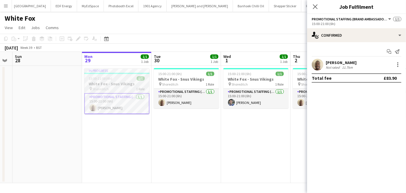
click at [94, 83] on h3 "White Fox - Snus Vikings" at bounding box center [116, 83] width 65 height 5
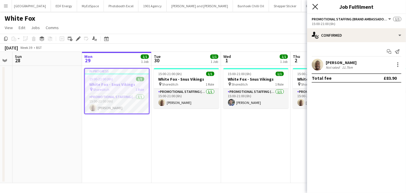
click at [317, 7] on icon "Close pop-in" at bounding box center [316, 7] width 6 height 6
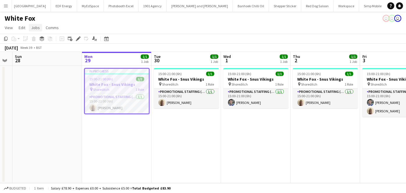
click at [35, 28] on span "Jobs" at bounding box center [35, 27] width 9 height 5
click at [42, 49] on link "Edit Job" at bounding box center [49, 52] width 41 height 12
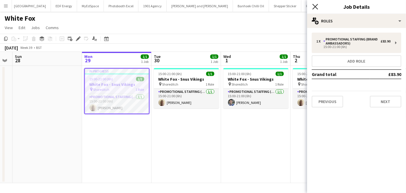
click at [314, 6] on icon at bounding box center [316, 7] width 6 height 6
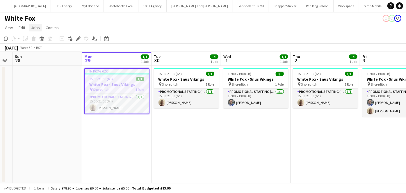
click at [38, 26] on span "Jobs" at bounding box center [35, 27] width 9 height 5
click at [45, 52] on span "Edit Job" at bounding box center [41, 52] width 14 height 5
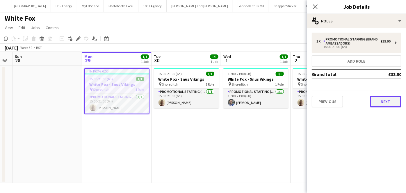
click at [395, 104] on button "Next" at bounding box center [385, 102] width 31 height 12
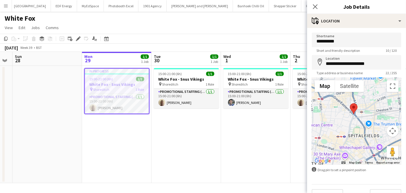
drag, startPoint x: 358, startPoint y: 137, endPoint x: 354, endPoint y: 124, distance: 14.2
click at [354, 124] on div at bounding box center [357, 120] width 90 height 87
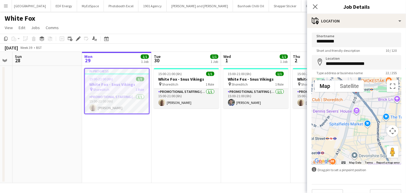
click at [351, 132] on div at bounding box center [357, 120] width 90 height 87
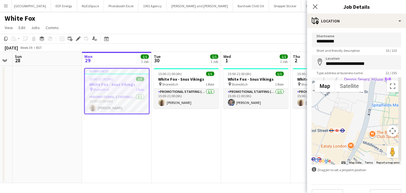
drag, startPoint x: 339, startPoint y: 141, endPoint x: 331, endPoint y: 115, distance: 26.4
click at [331, 115] on div at bounding box center [357, 120] width 90 height 87
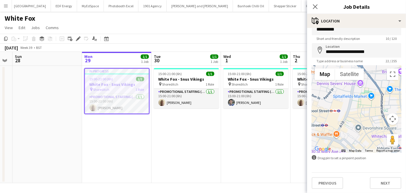
scroll to position [12, 0]
click at [375, 179] on button "Next" at bounding box center [385, 183] width 31 height 12
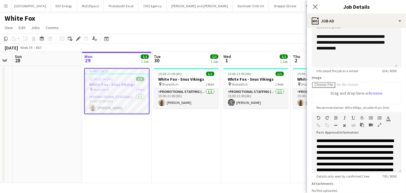
scroll to position [49, 0]
click at [313, 5] on app-icon "Close pop-in" at bounding box center [315, 7] width 8 height 8
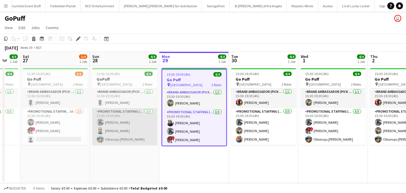
scroll to position [0, 118]
